Goal: Transaction & Acquisition: Subscribe to service/newsletter

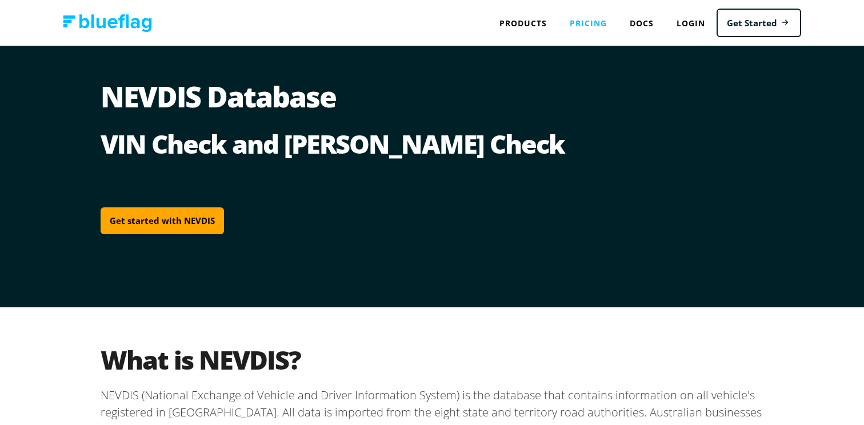
click at [585, 23] on link "Pricing" at bounding box center [588, 22] width 60 height 23
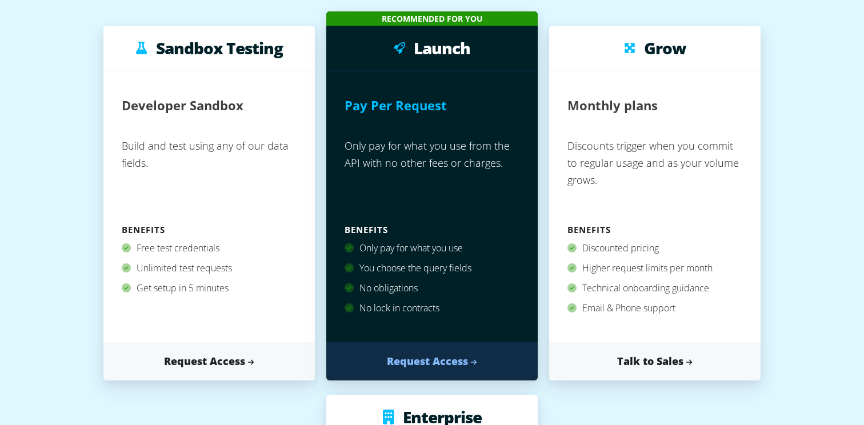
scroll to position [154, 0]
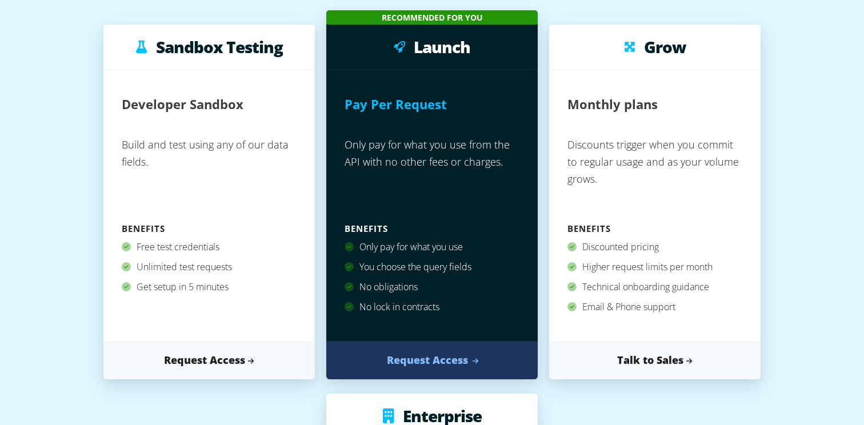
click at [424, 365] on link "Request Access" at bounding box center [431, 360] width 211 height 38
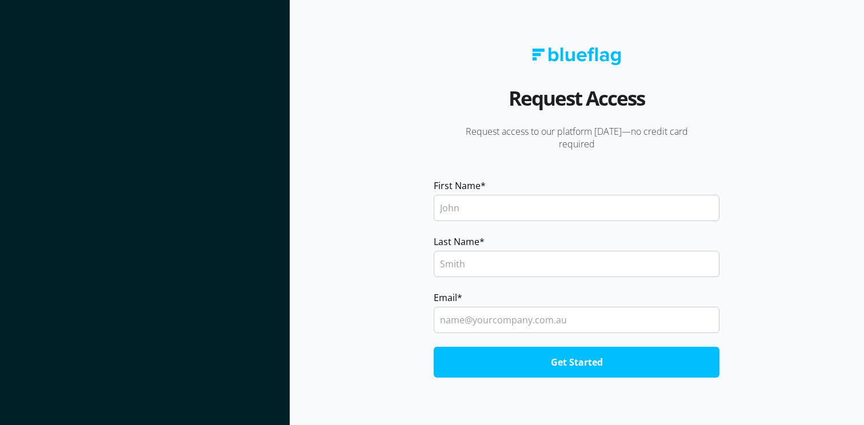
click at [498, 203] on input "First Name *" at bounding box center [577, 208] width 286 height 26
type input "Alex"
type input "Simin"
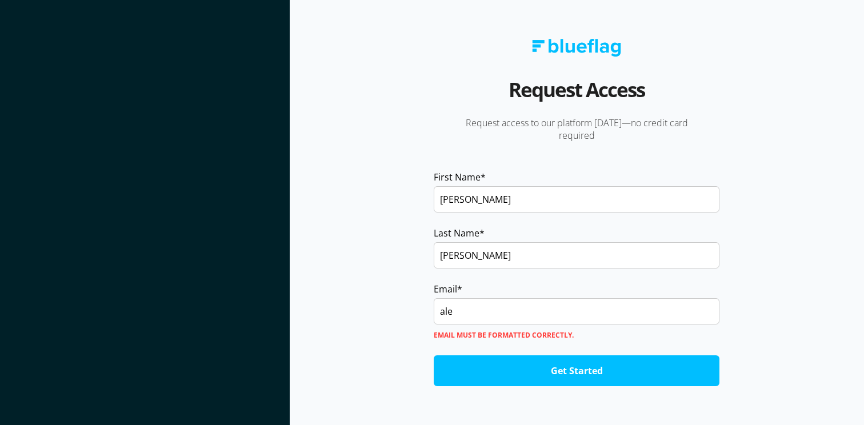
type input "alex55qld@gmail.com"
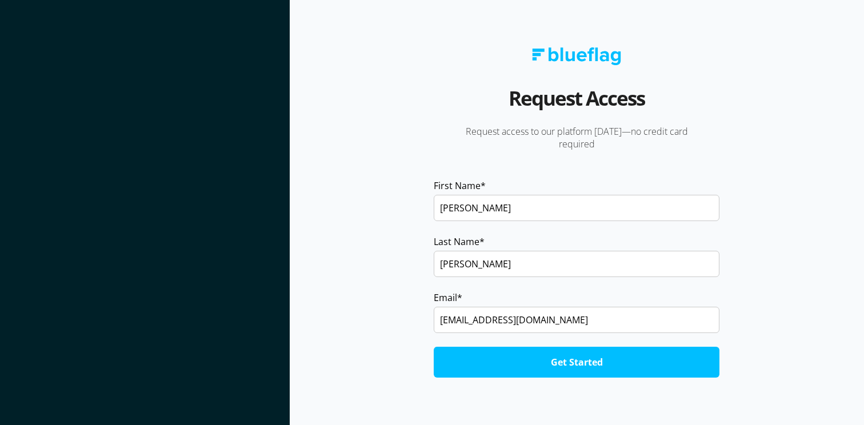
click at [574, 356] on input "Get Started" at bounding box center [577, 362] width 286 height 31
